Goal: Task Accomplishment & Management: Complete application form

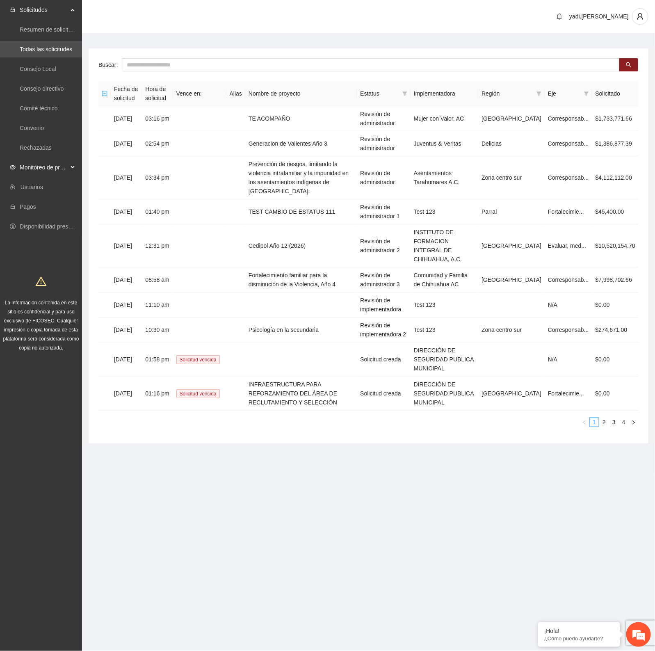
click at [32, 165] on span "Monitoreo de proyectos" at bounding box center [44, 167] width 48 height 16
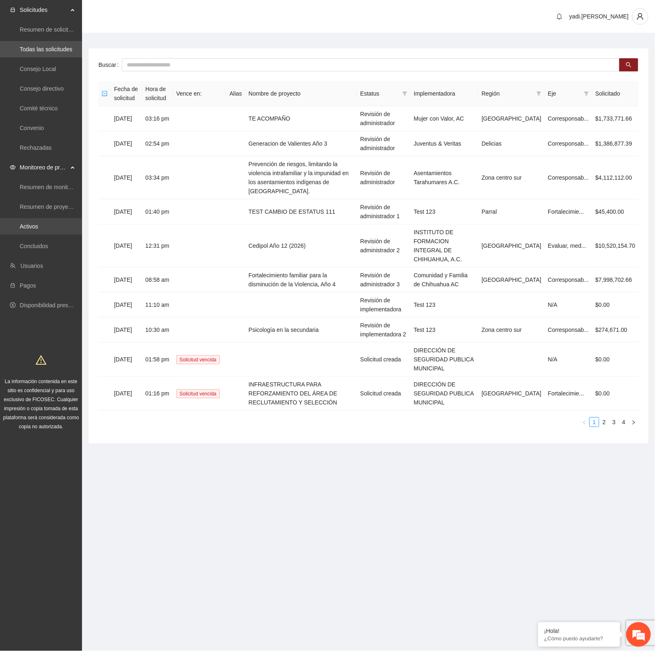
click at [35, 228] on link "Activos" at bounding box center [29, 226] width 18 height 7
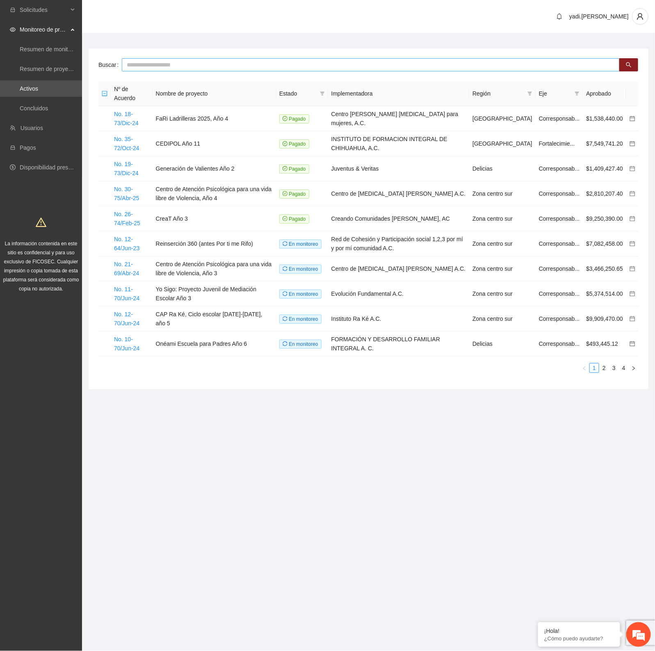
click at [205, 60] on input "text" at bounding box center [371, 64] width 498 height 13
type input "*******"
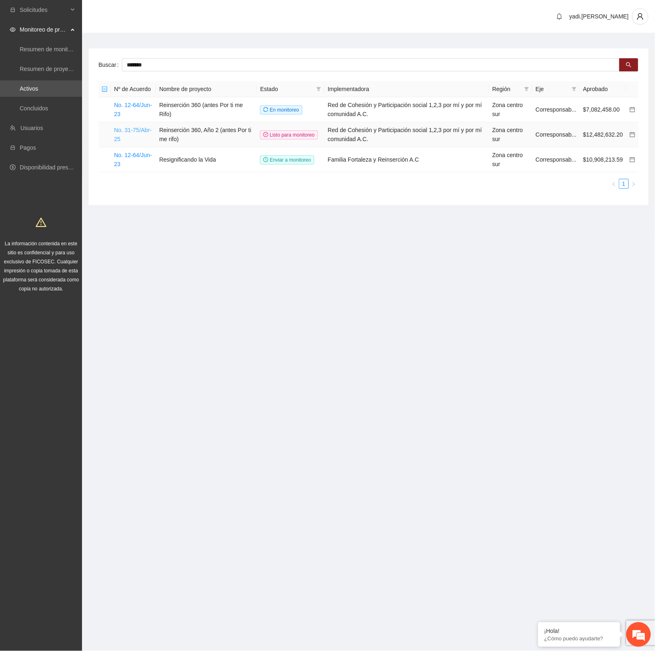
click at [132, 130] on link "No. 31-75/Abr-25" at bounding box center [133, 135] width 38 height 16
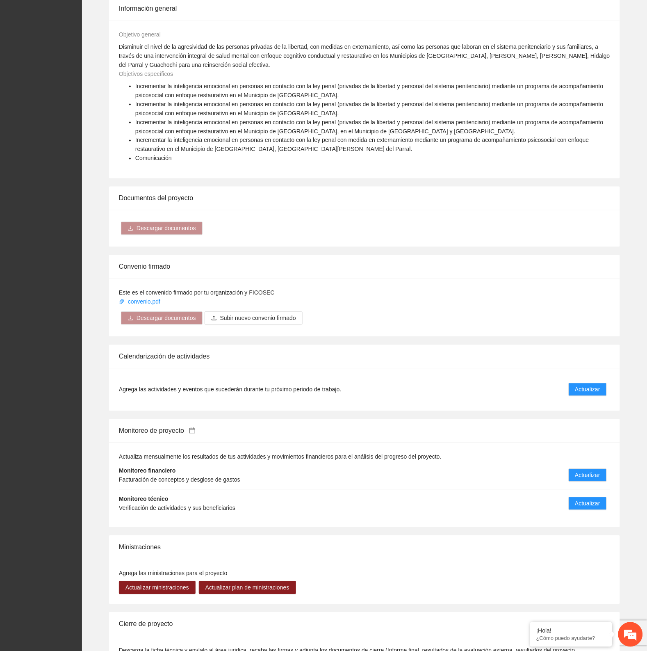
scroll to position [1260, 0]
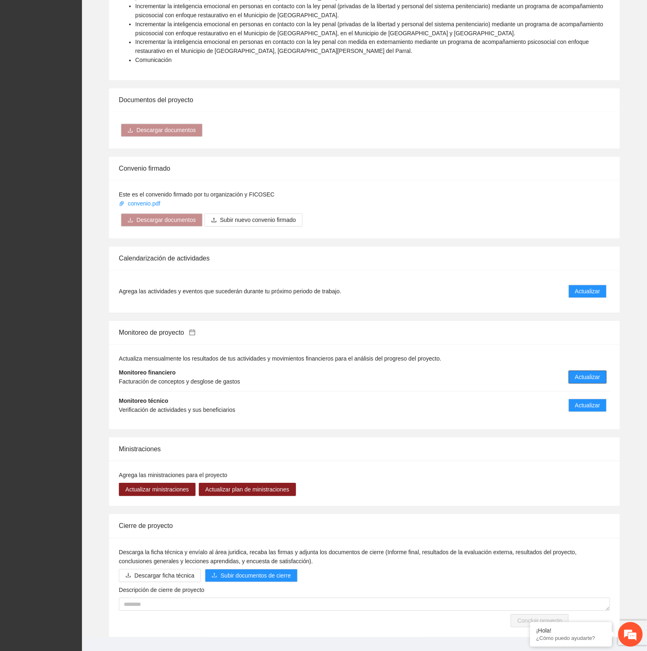
click at [583, 373] on span "Actualizar" at bounding box center [588, 377] width 25 height 9
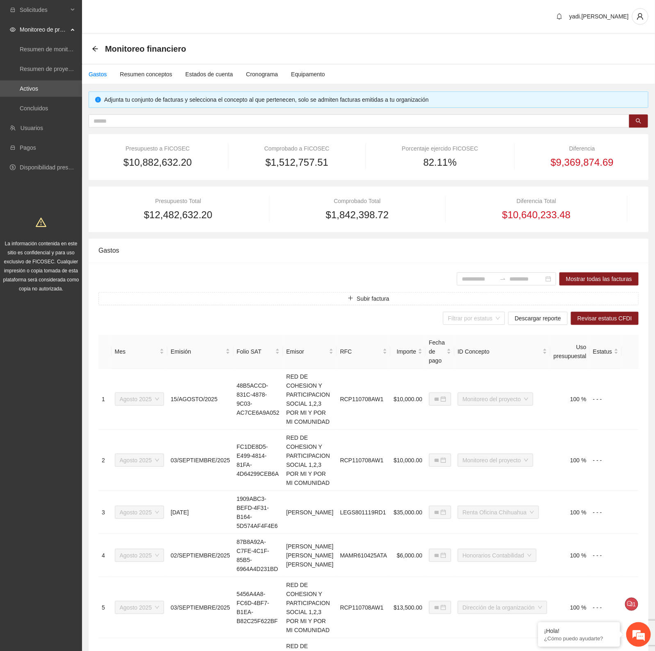
type input "**********"
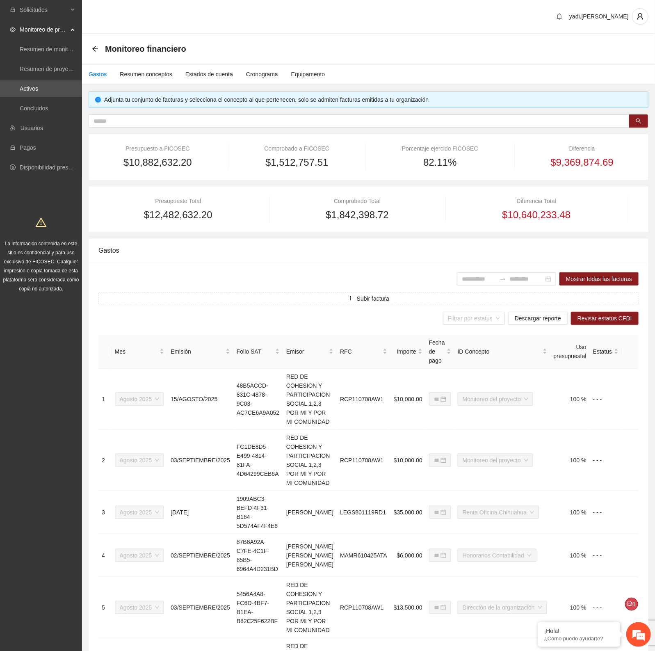
type input "**********"
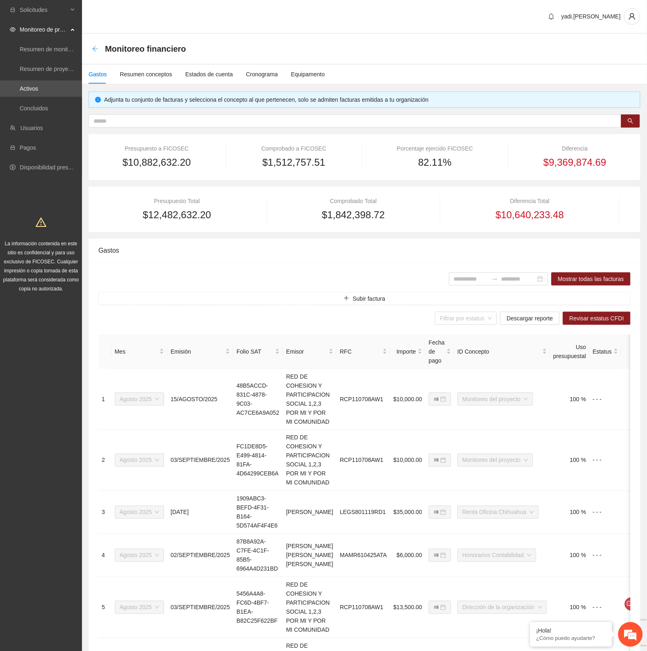
click at [95, 46] on icon "arrow-left" at bounding box center [95, 49] width 7 height 7
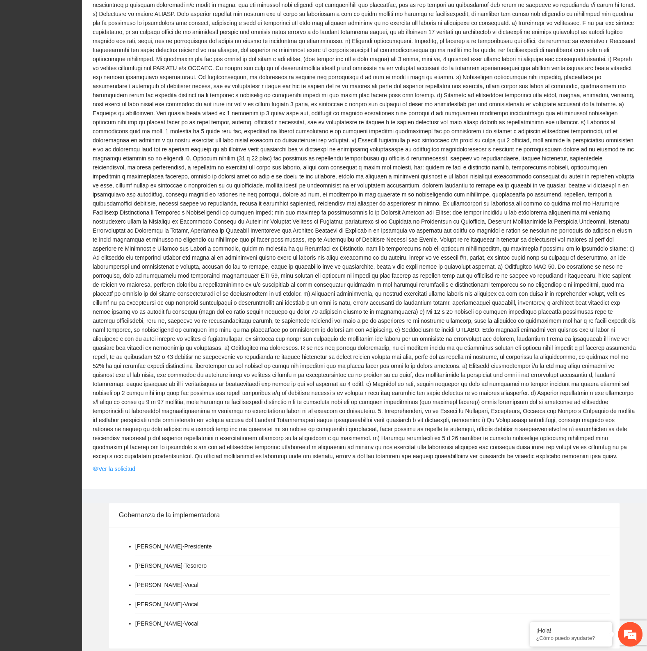
scroll to position [491, 0]
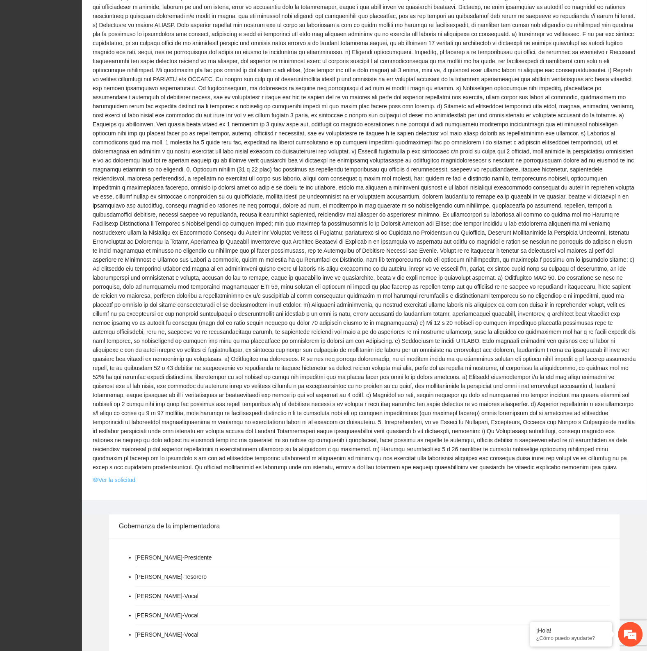
click at [128, 475] on link "Ver la solicitud" at bounding box center [114, 479] width 43 height 9
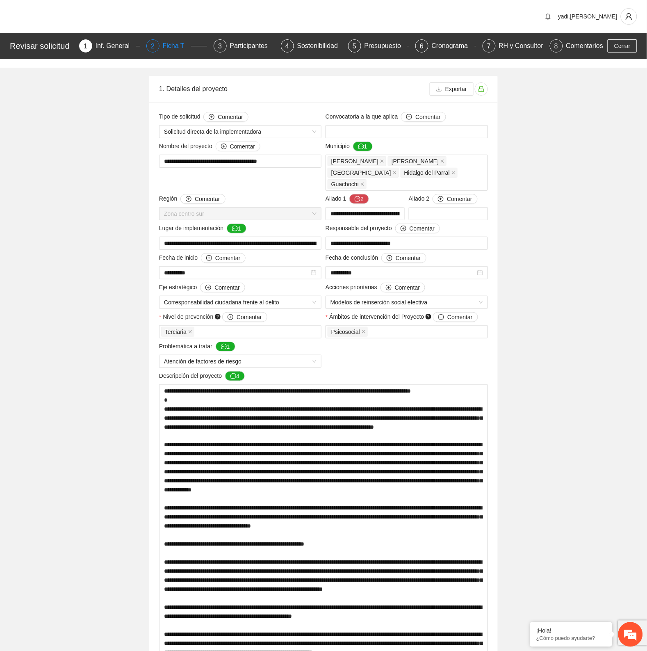
click at [176, 46] on div "Ficha T" at bounding box center [177, 45] width 28 height 13
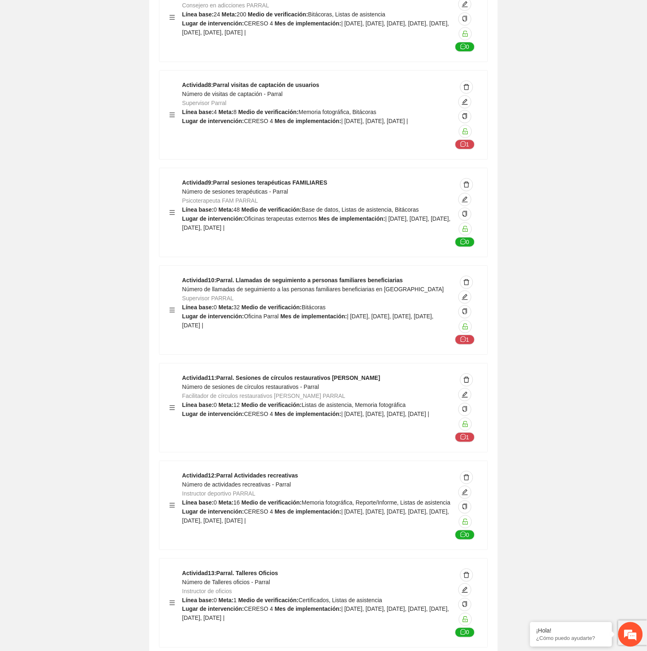
scroll to position [17913, 0]
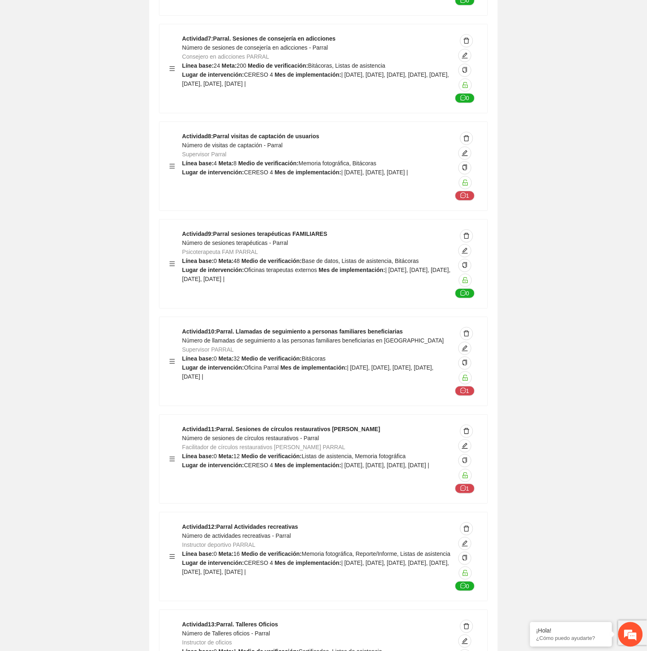
click at [282, 425] on div "Actividad 11 : Parral. Sesiones de círculos restaurativos [PERSON_NAME] Número …" at bounding box center [317, 459] width 270 height 69
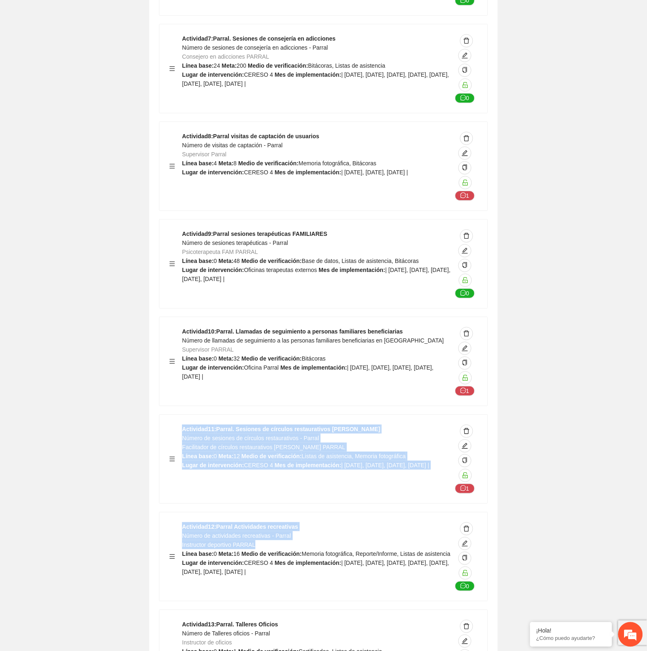
drag, startPoint x: 183, startPoint y: 350, endPoint x: 293, endPoint y: 464, distance: 158.4
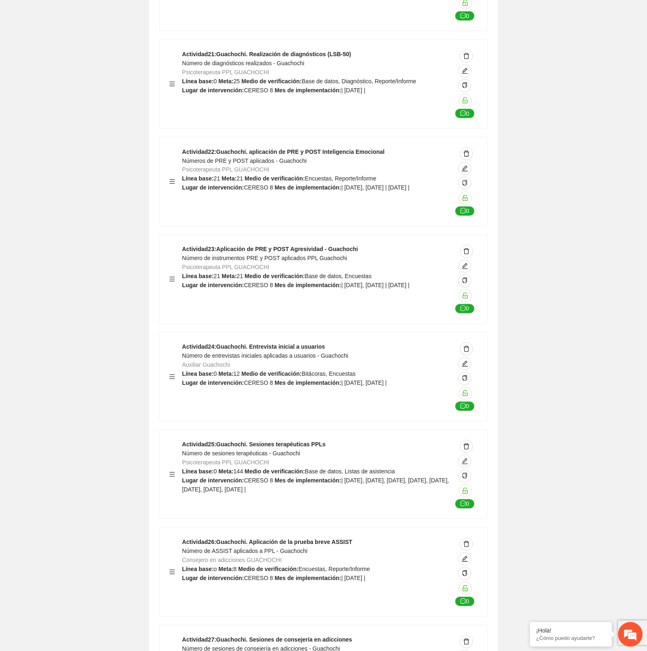
scroll to position [19246, 0]
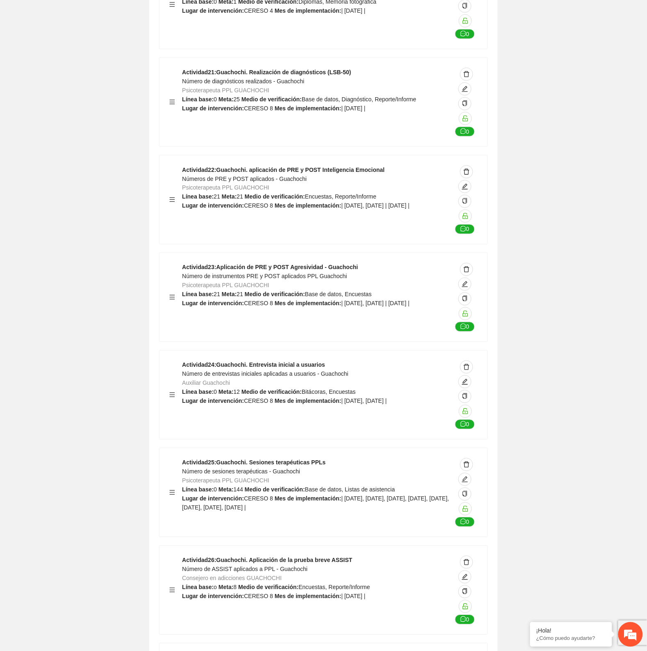
click at [273, 273] on span "Número de instrumentos PRE y POST aplicados PPL Guachochi" at bounding box center [264, 276] width 165 height 7
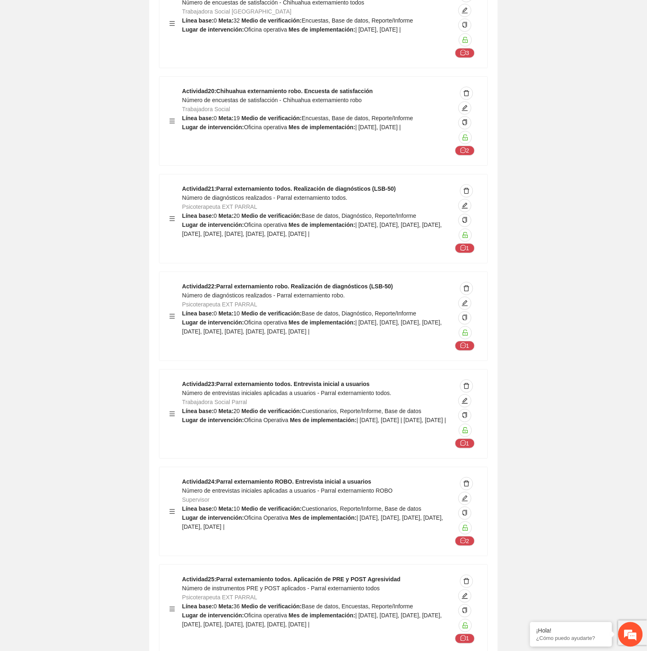
scroll to position [24784, 0]
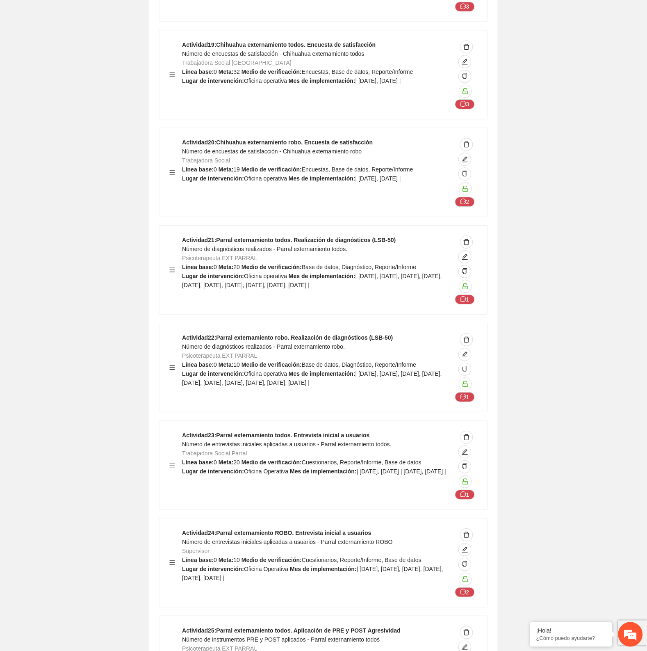
click at [280, 441] on span "Número de entrevistas iniciales aplicadas a usuarios - Parral externamiento tod…" at bounding box center [286, 444] width 209 height 7
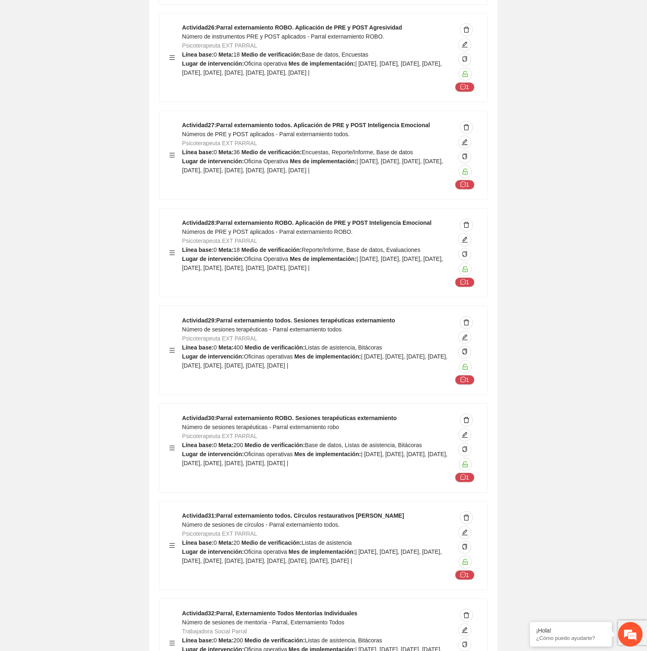
scroll to position [25502, 0]
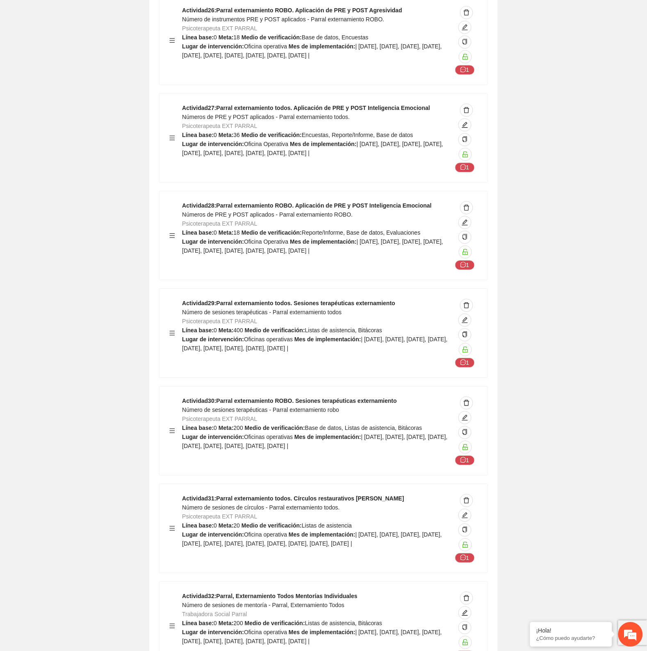
click at [298, 582] on div "Actividad 32 : Parral, Externamiento Todos Mentorías Individuales Número de ses…" at bounding box center [324, 626] width 328 height 89
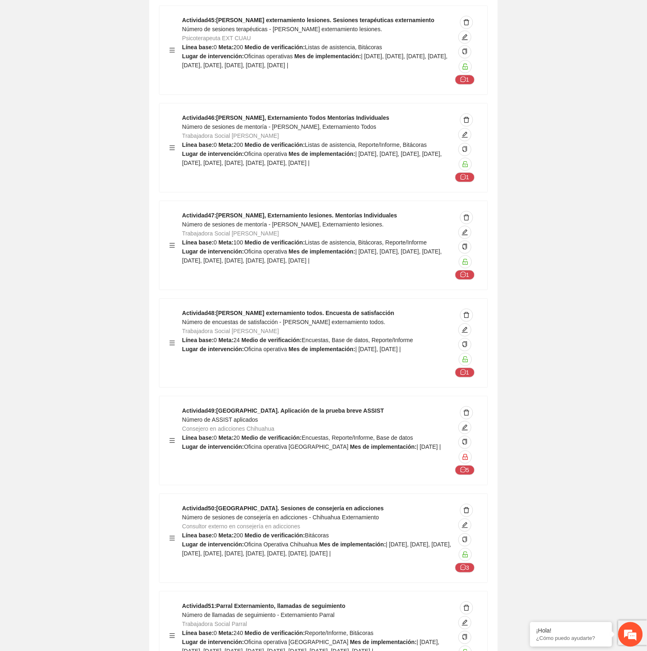
scroll to position [27399, 0]
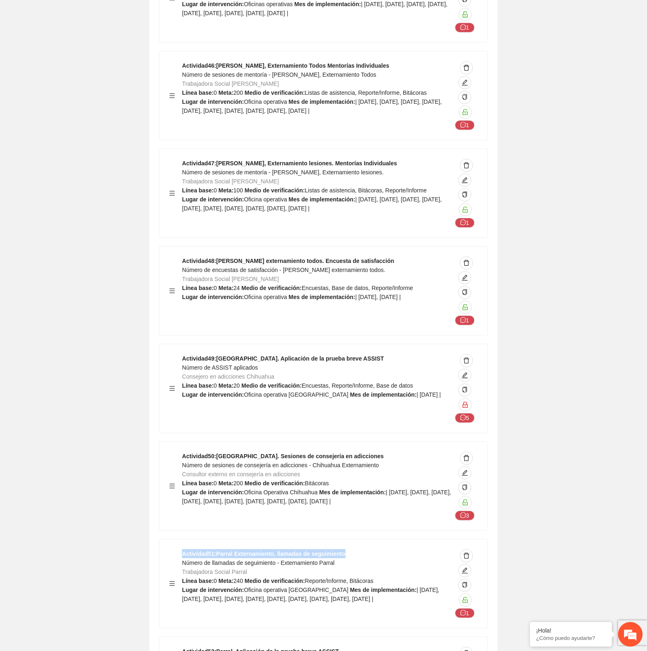
drag, startPoint x: 343, startPoint y: 427, endPoint x: 180, endPoint y: 430, distance: 162.5
click at [180, 549] on div "Actividad 51 : Parral Externamiento, llamadas de seguimiento Número de llamadas…" at bounding box center [323, 583] width 308 height 69
copy strong "Actividad 51 : Parral Externamiento, llamadas de seguimiento"
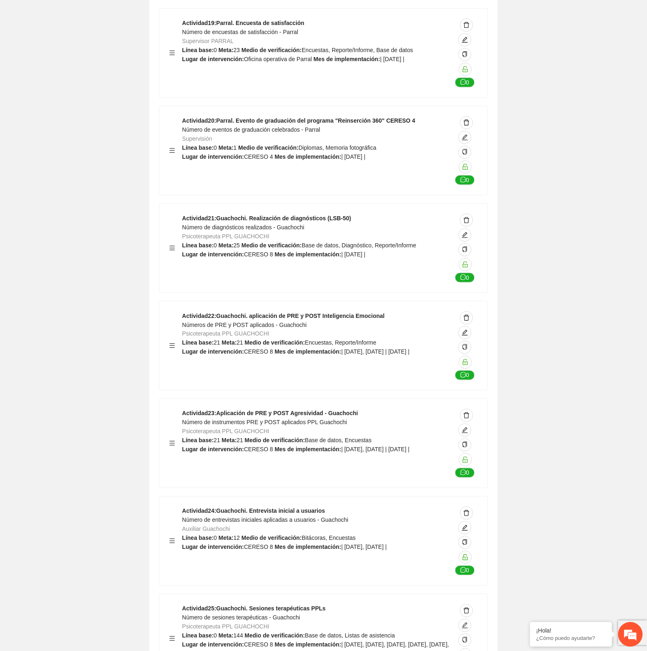
scroll to position [18939, 0]
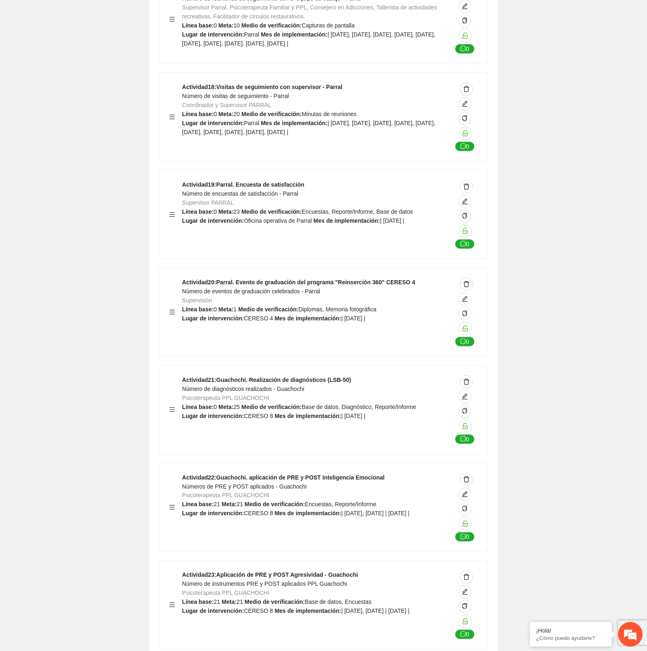
click at [280, 377] on strong "Actividad 21 : Guachochi. Realización de diagnósticos (LSB-50)" at bounding box center [266, 380] width 169 height 7
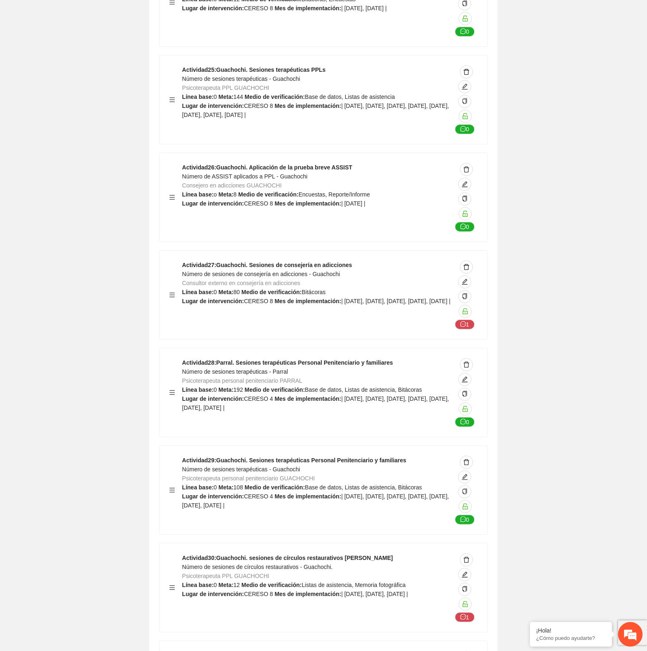
scroll to position [19657, 0]
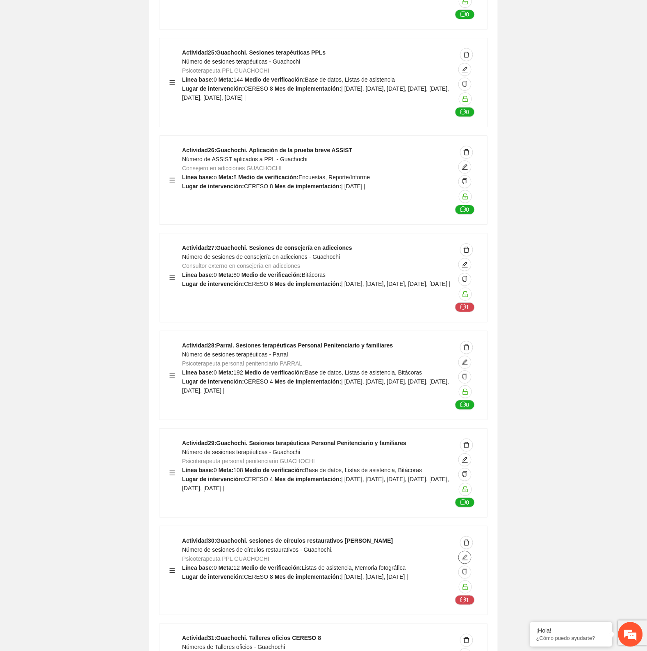
click at [466, 551] on button "button" at bounding box center [465, 557] width 13 height 13
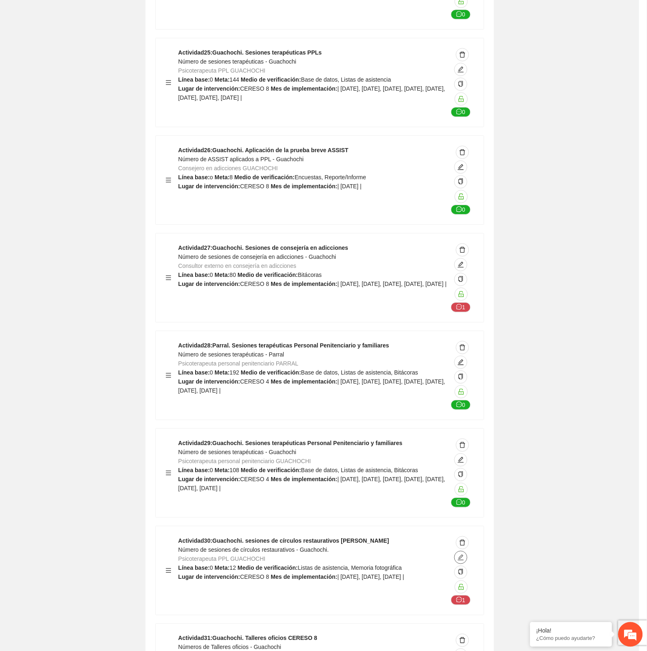
type textarea "********"
type input "**********"
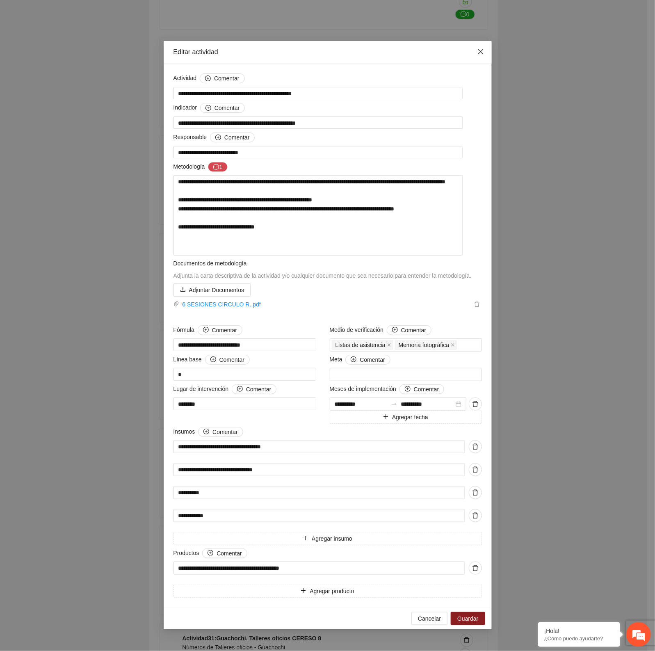
click at [480, 49] on icon "close" at bounding box center [480, 51] width 7 height 7
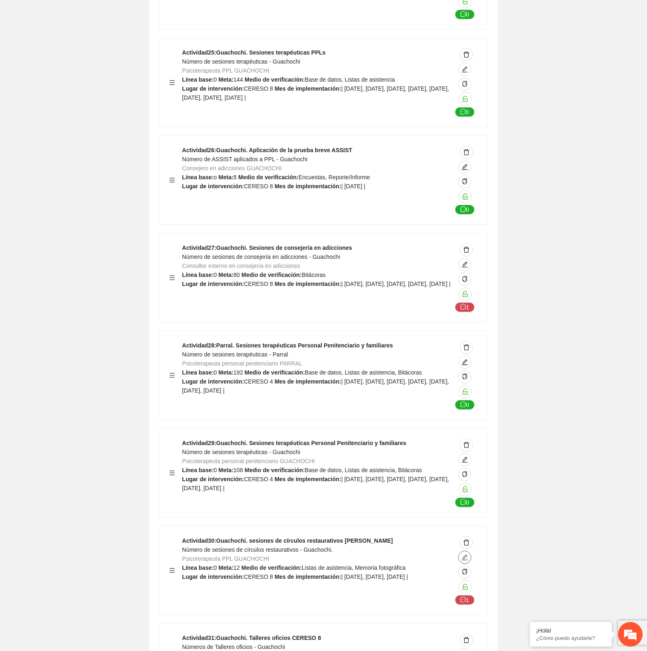
click at [466, 551] on button "button" at bounding box center [465, 557] width 13 height 13
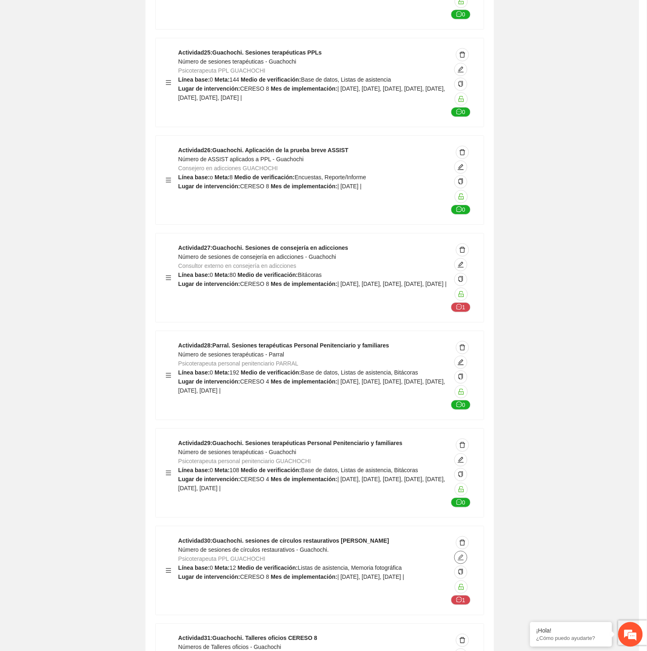
type textarea "********"
type input "**********"
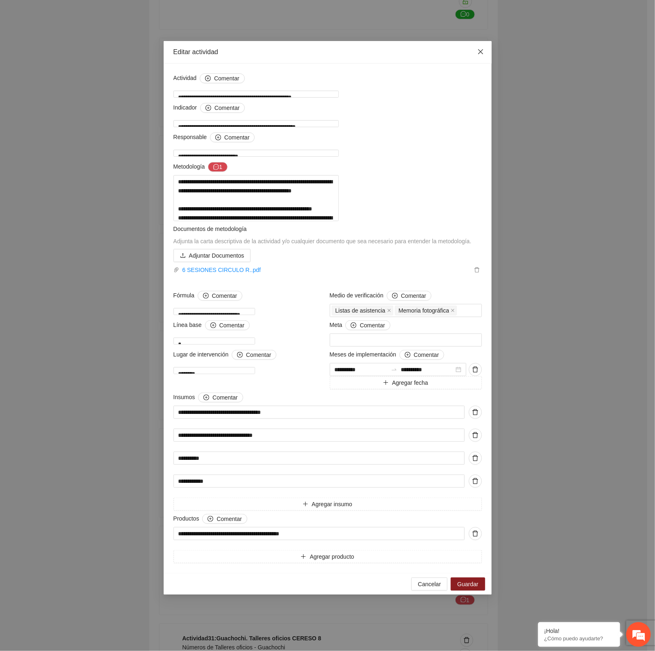
click at [487, 52] on span "Close" at bounding box center [481, 52] width 22 height 22
